Goal: Information Seeking & Learning: Find specific fact

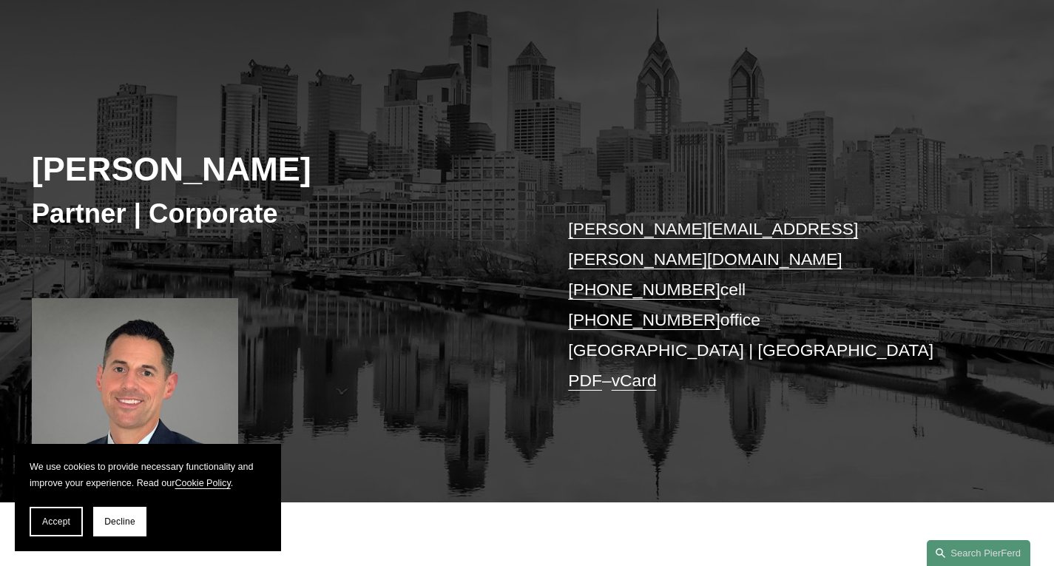
scroll to position [317, 0]
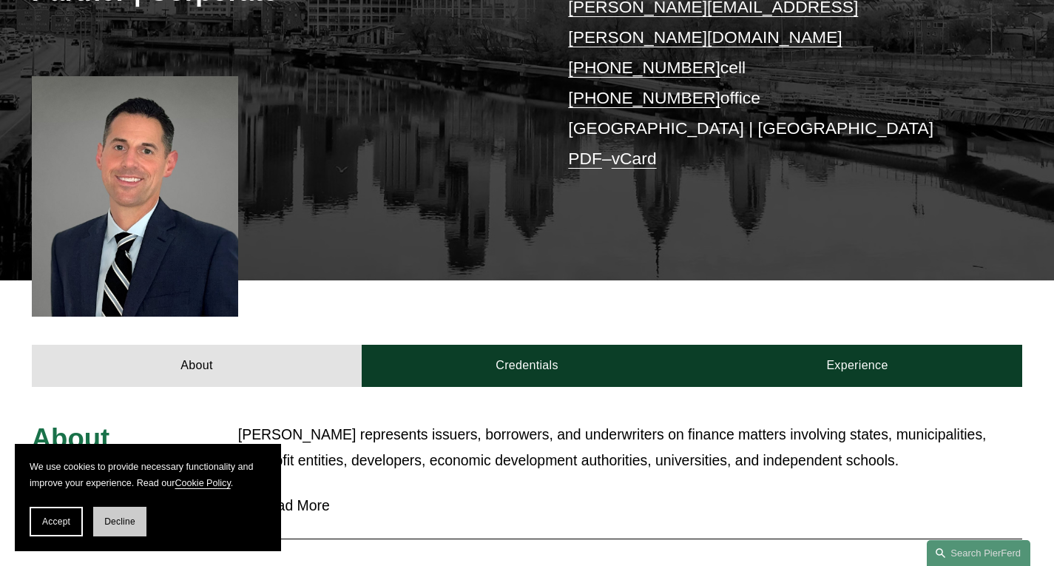
click at [115, 521] on span "Decline" at bounding box center [119, 521] width 31 height 10
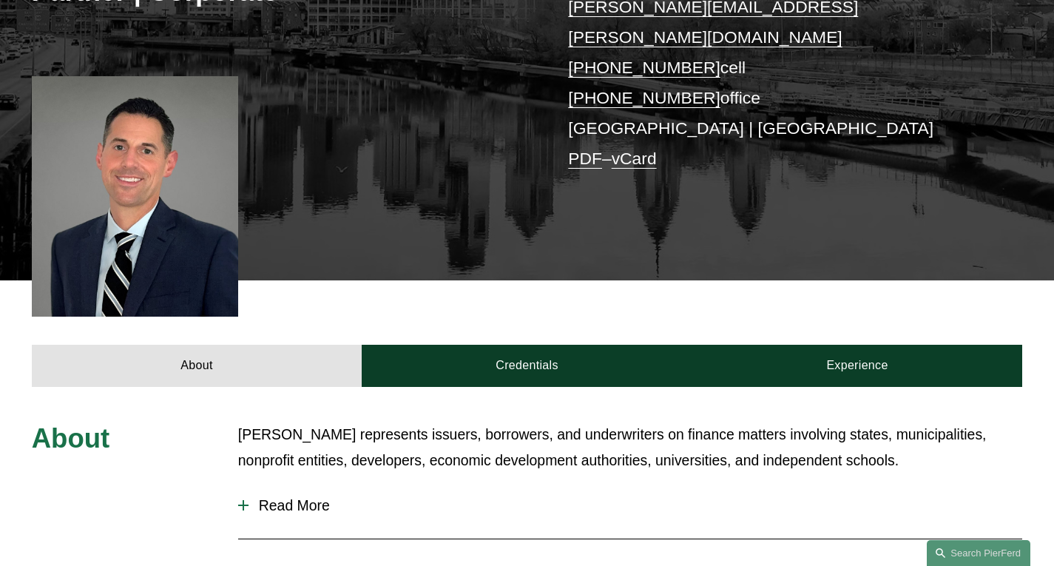
scroll to position [539, 0]
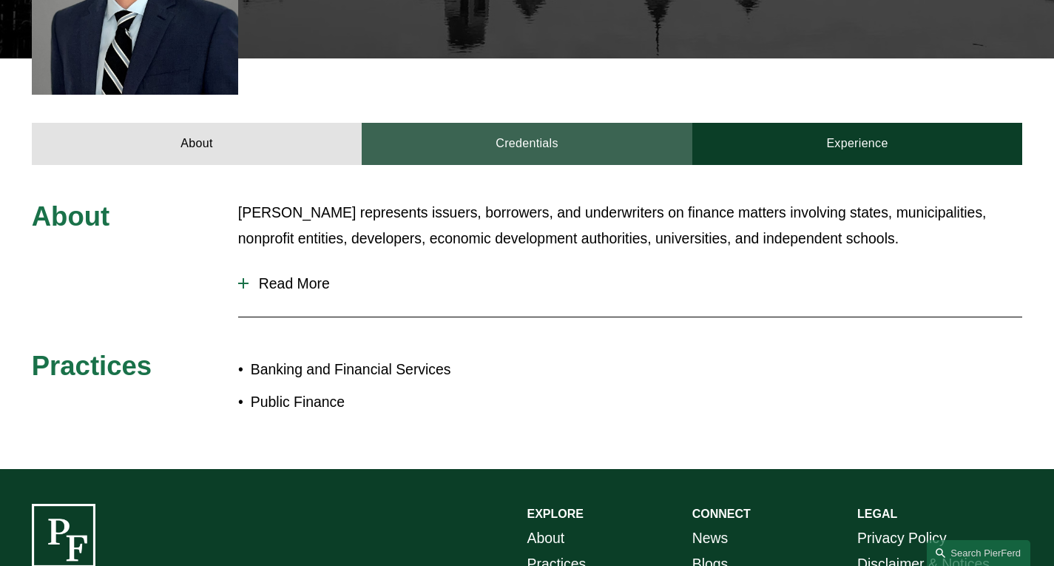
click at [546, 123] on link "Credentials" at bounding box center [527, 144] width 331 height 43
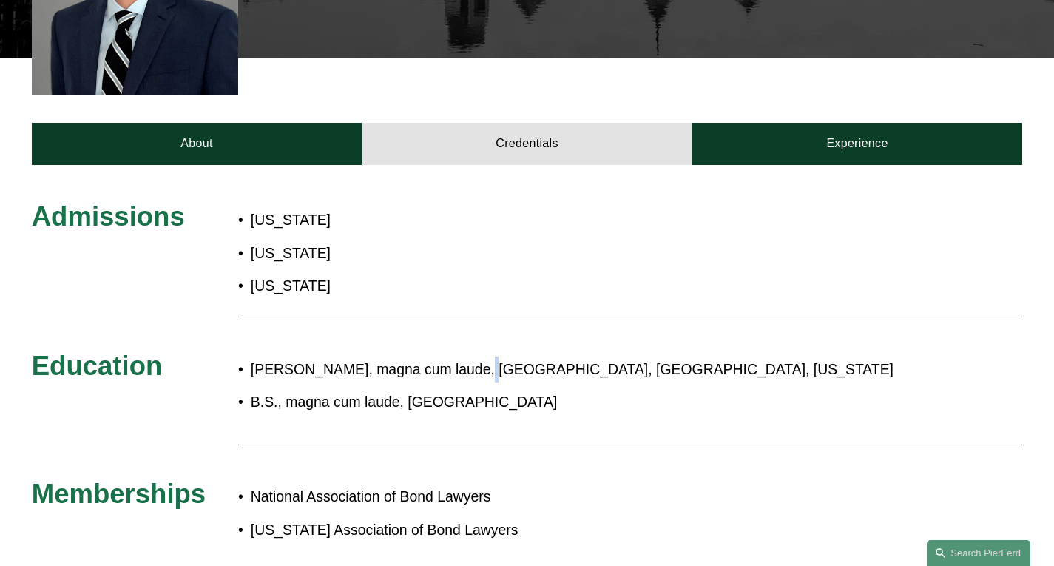
click at [467, 356] on p "[PERSON_NAME], magna cum laude, [GEOGRAPHIC_DATA], [GEOGRAPHIC_DATA], [US_STATE]" at bounding box center [575, 369] width 648 height 26
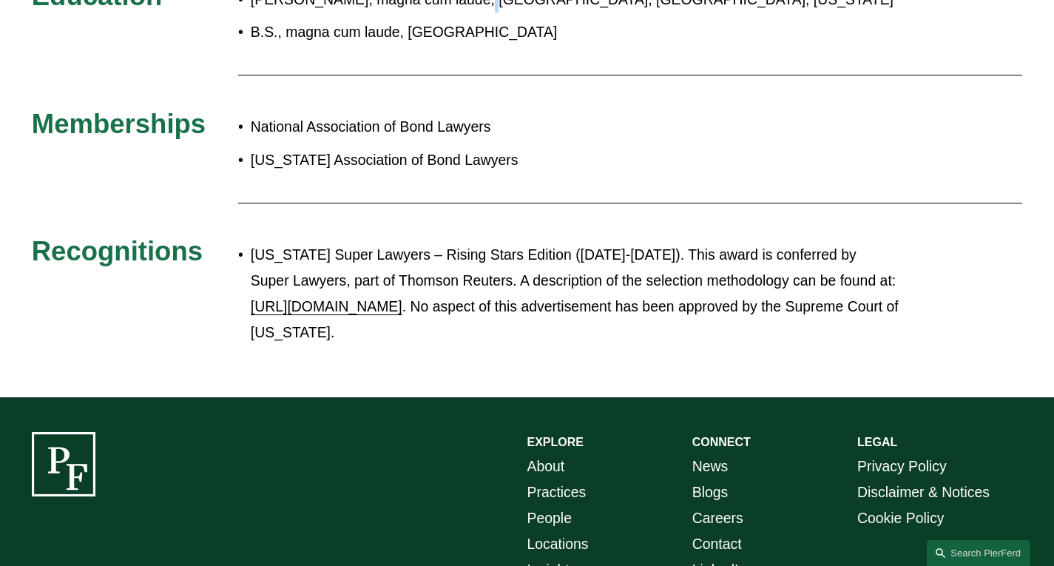
scroll to position [1028, 0]
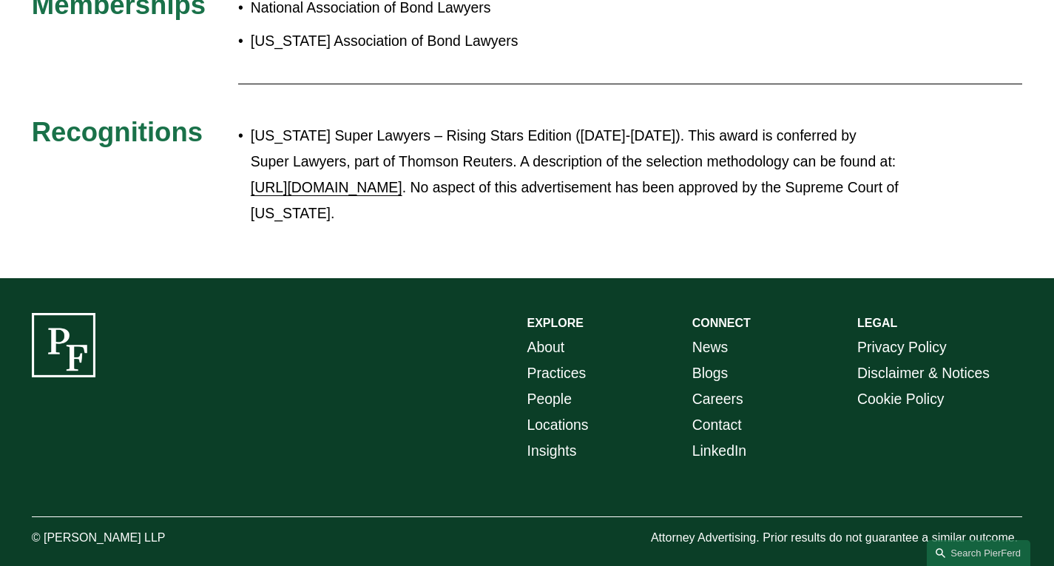
drag, startPoint x: 182, startPoint y: 518, endPoint x: 40, endPoint y: 518, distance: 142.0
click at [40, 527] on p "© [PERSON_NAME] LLP" at bounding box center [135, 537] width 206 height 21
copy p "[PERSON_NAME] LLP"
click at [222, 527] on p "© [PERSON_NAME] LLP" at bounding box center [135, 537] width 206 height 21
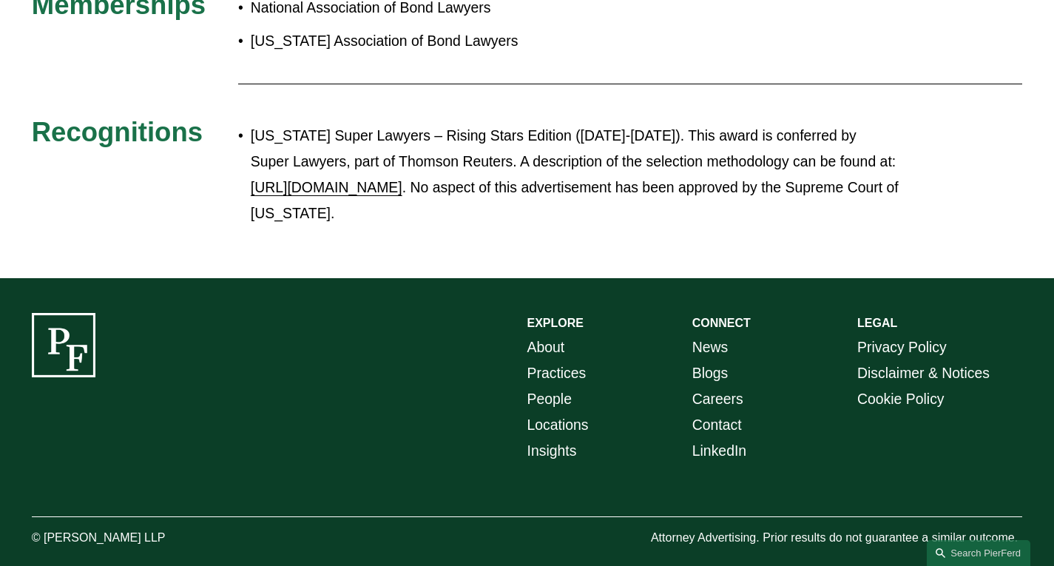
drag, startPoint x: 181, startPoint y: 512, endPoint x: 20, endPoint y: 515, distance: 161.2
click at [20, 515] on div "EXPLORE CONNECT About Practices People Locations Insights News Blogs Careers Co…" at bounding box center [527, 431] width 1054 height 236
copy p "© [PERSON_NAME] LLP"
drag, startPoint x: 504, startPoint y: 297, endPoint x: 600, endPoint y: 296, distance: 96.1
click at [600, 313] on div "EXPLORE CONNECT About Practices People Locations Insights News Blogs Careers Co…" at bounding box center [527, 431] width 1054 height 236
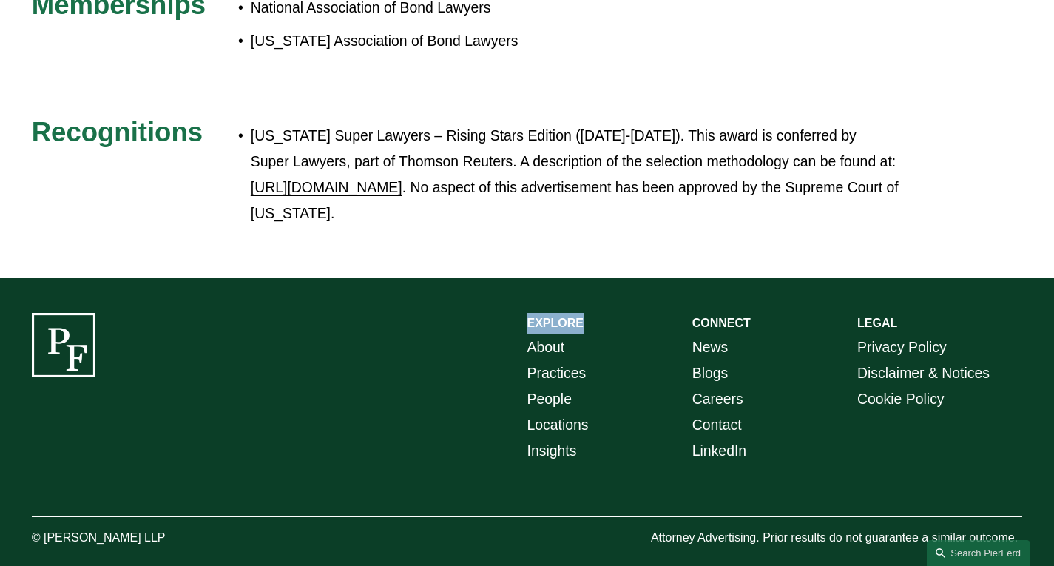
click at [600, 313] on p "EXPLORE" at bounding box center [609, 323] width 165 height 21
drag, startPoint x: 575, startPoint y: 331, endPoint x: 526, endPoint y: 328, distance: 48.9
click at [527, 334] on p "About Practices People Locations Insights" at bounding box center [609, 398] width 165 height 129
click at [453, 339] on div "EXPLORE CONNECT About Practices People Locations Insights News Blogs Careers Co…" at bounding box center [527, 431] width 1054 height 236
drag, startPoint x: 57, startPoint y: 519, endPoint x: 139, endPoint y: 523, distance: 82.2
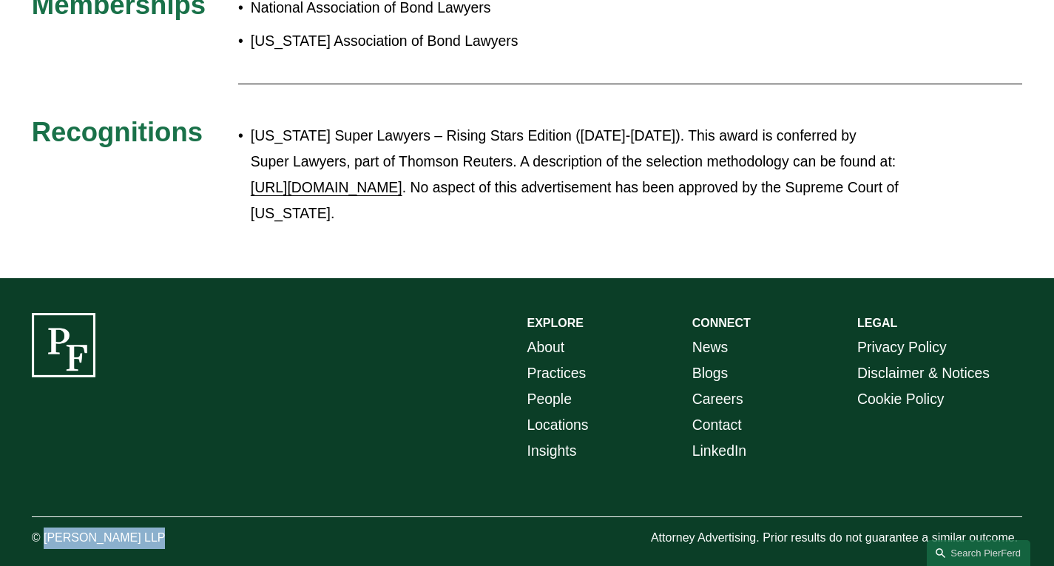
click at [139, 527] on p "© [PERSON_NAME] LLP" at bounding box center [135, 537] width 206 height 21
copy p "[PERSON_NAME]"
